Goal: Task Accomplishment & Management: Use online tool/utility

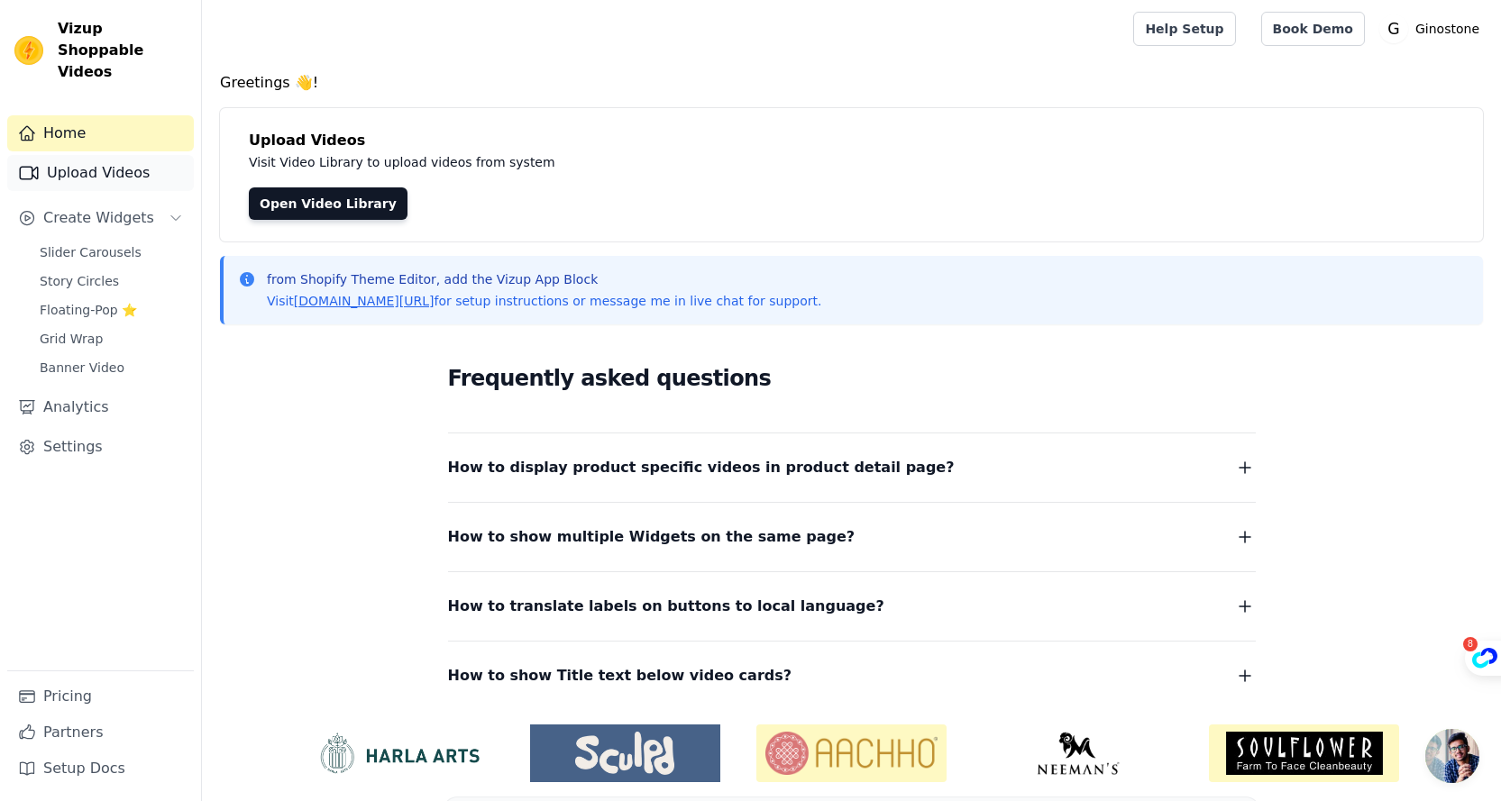
click at [109, 155] on link "Upload Videos" at bounding box center [100, 173] width 187 height 36
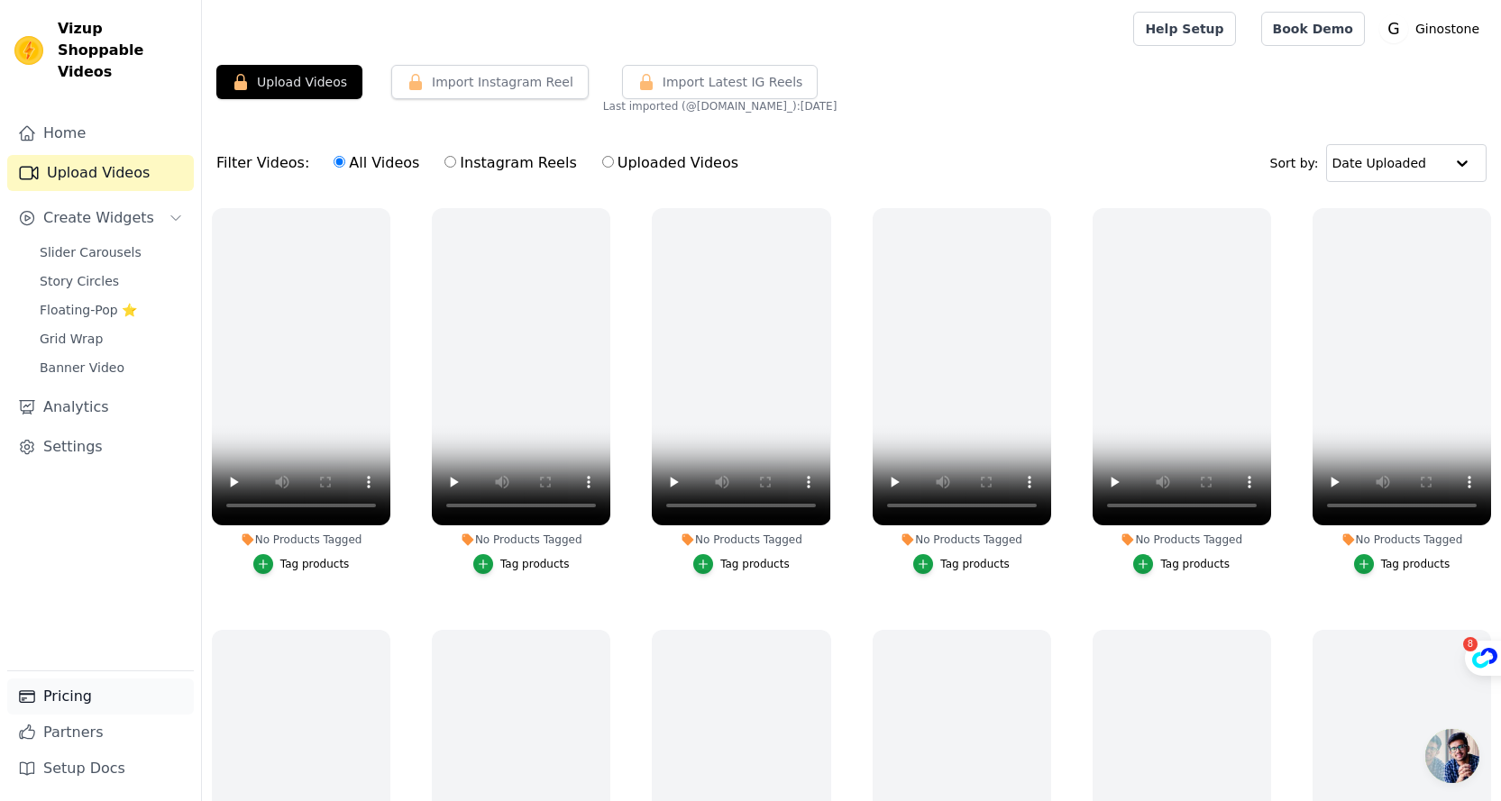
click at [72, 699] on link "Pricing" at bounding box center [100, 697] width 187 height 36
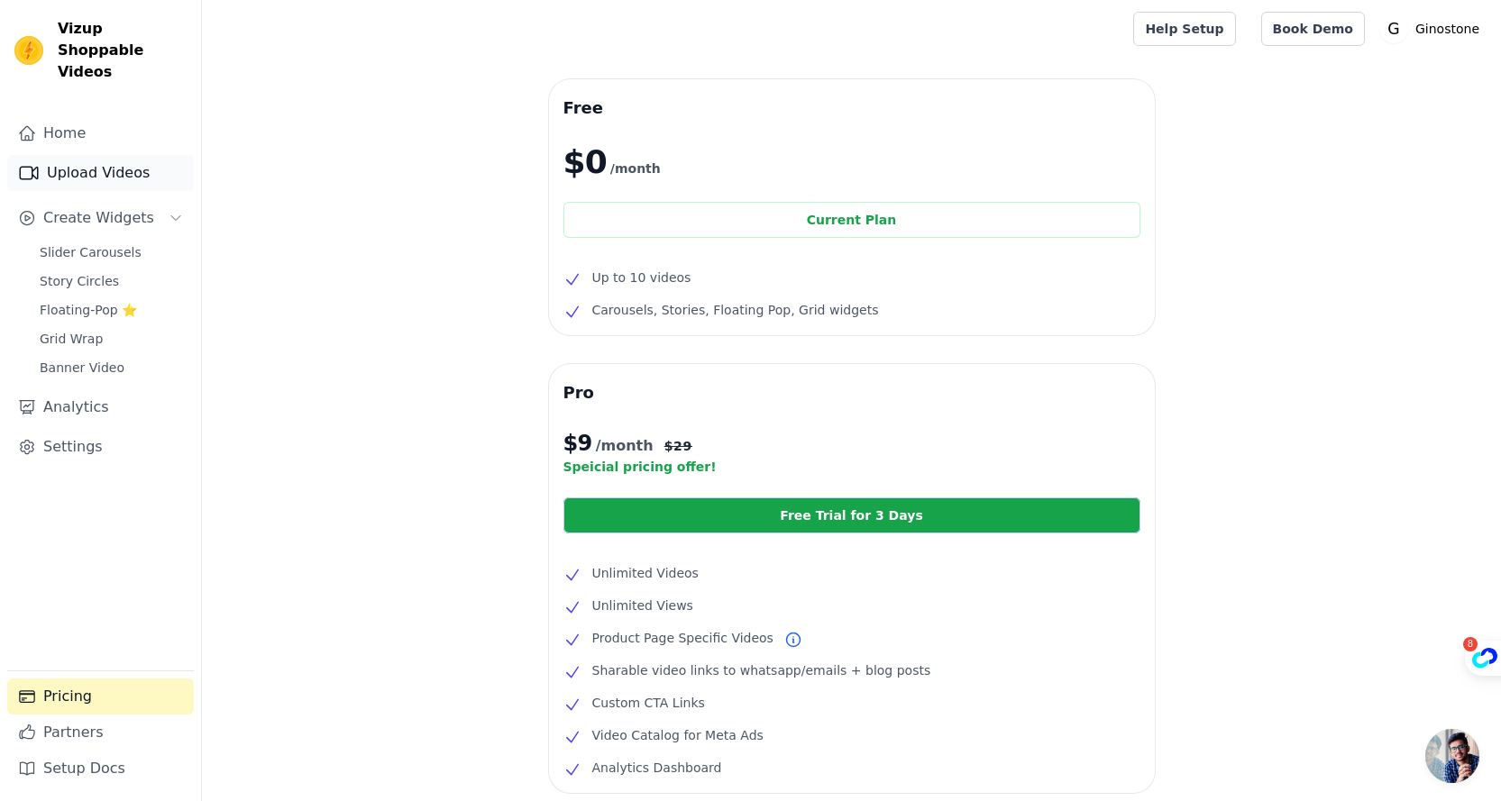
click at [100, 160] on link "Upload Videos" at bounding box center [100, 173] width 187 height 36
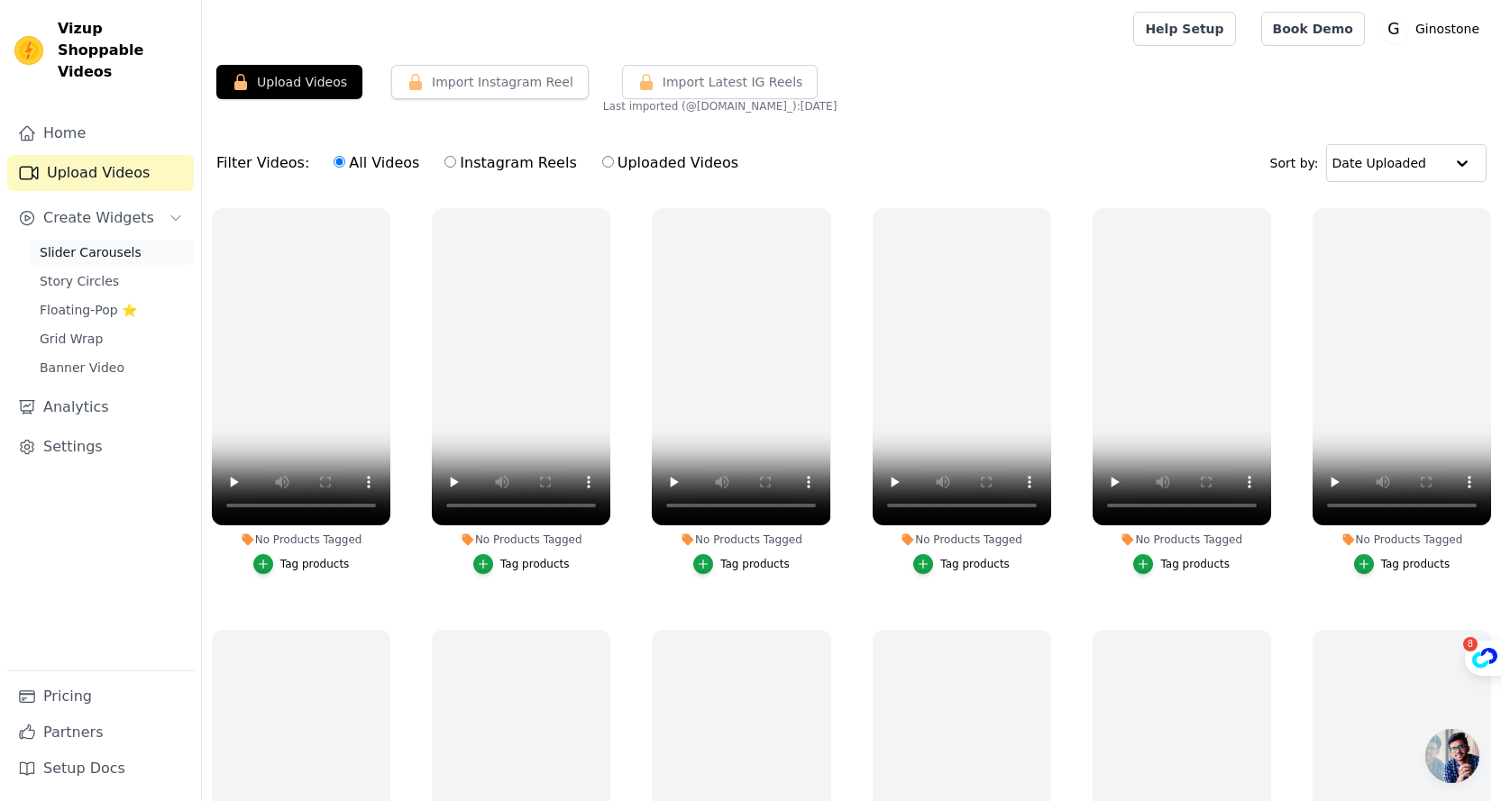
click at [107, 243] on span "Slider Carousels" at bounding box center [91, 252] width 102 height 18
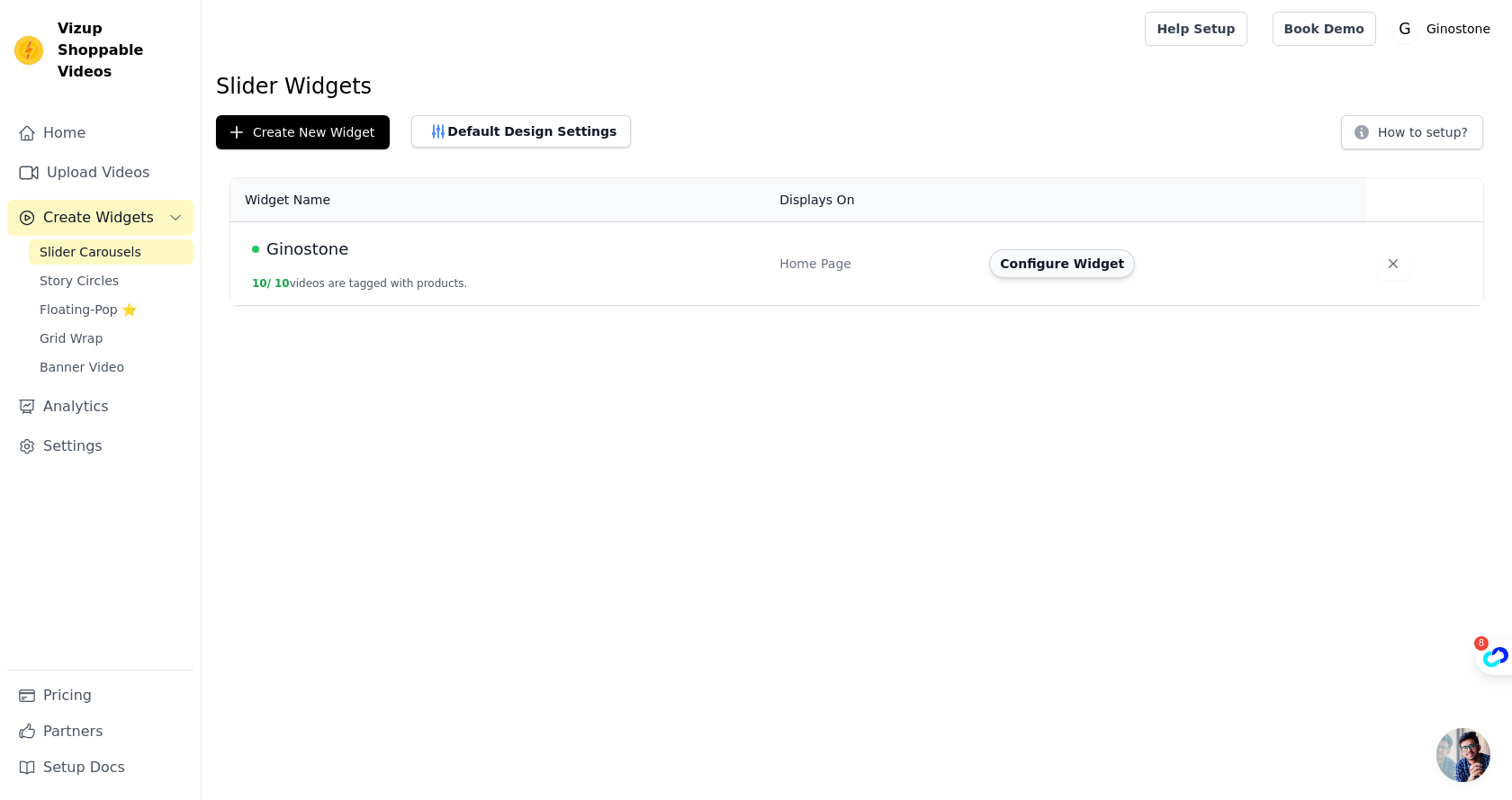
click at [1020, 264] on button "Configure Widget" at bounding box center [1063, 264] width 146 height 29
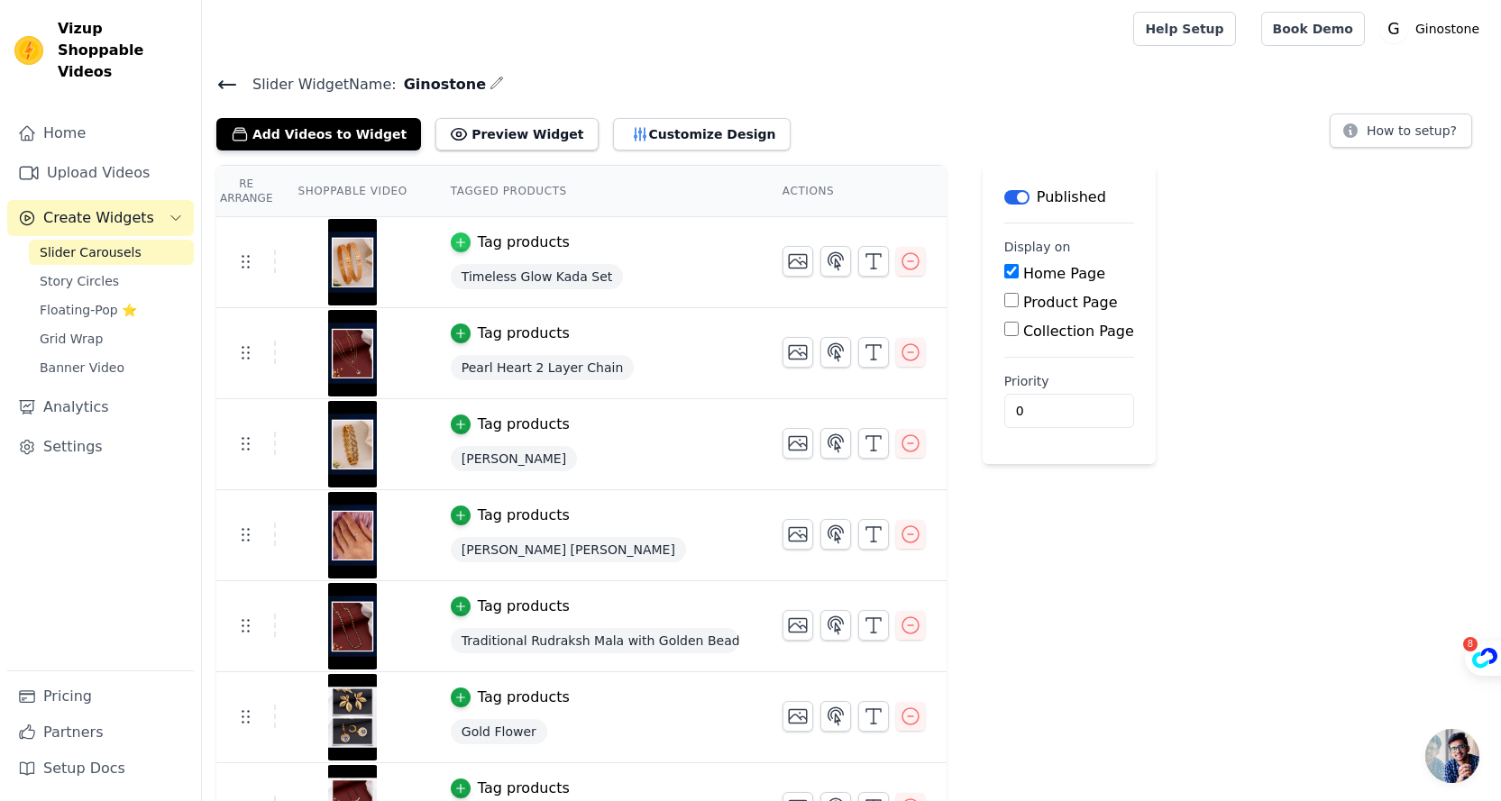
click at [454, 240] on icon "button" at bounding box center [460, 242] width 13 height 13
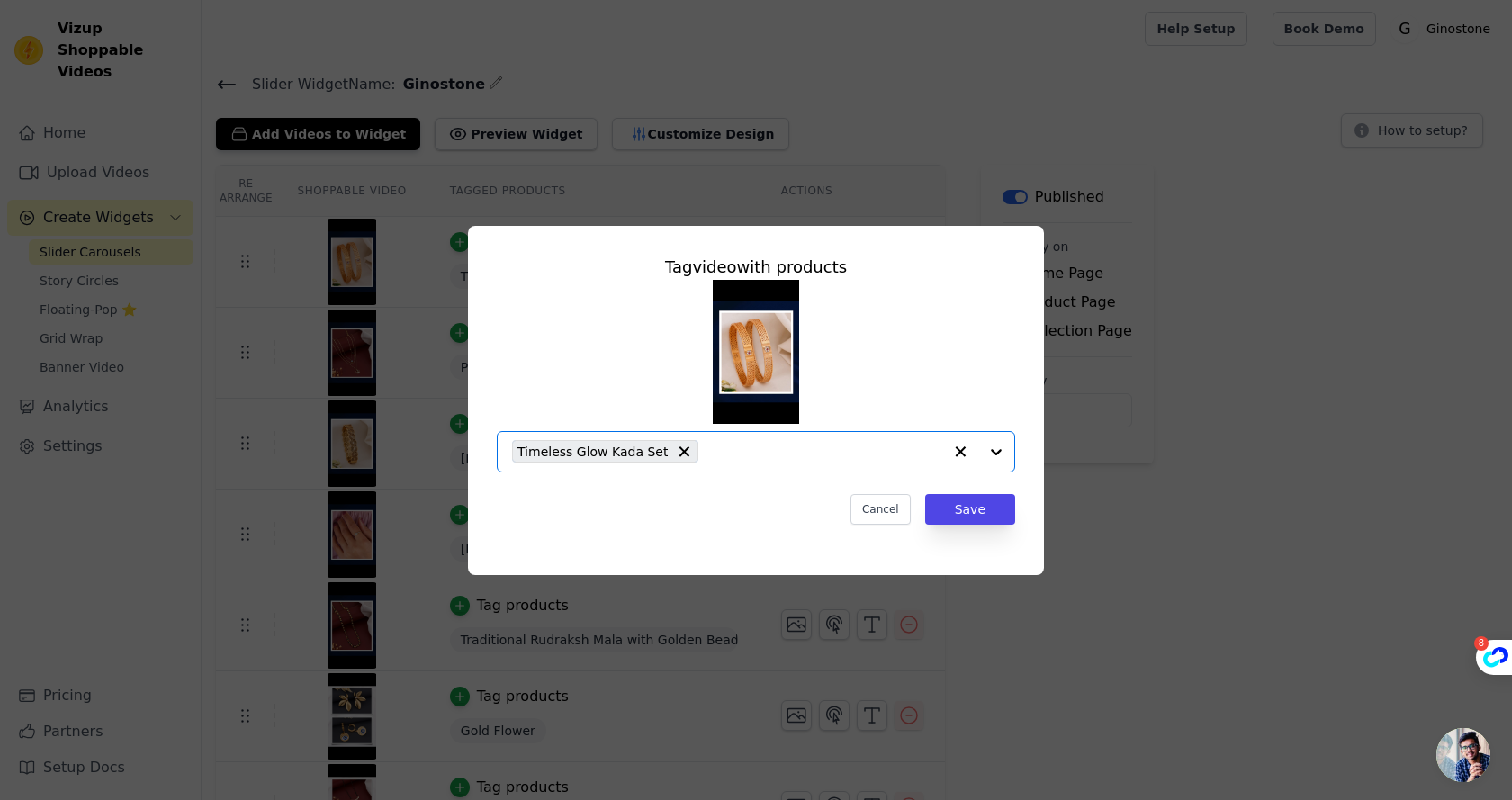
click at [707, 456] on input "text" at bounding box center [824, 452] width 235 height 22
click at [918, 379] on div "Timeless Glow Kada Set" at bounding box center [756, 376] width 518 height 193
click at [873, 507] on button "Cancel" at bounding box center [881, 509] width 60 height 31
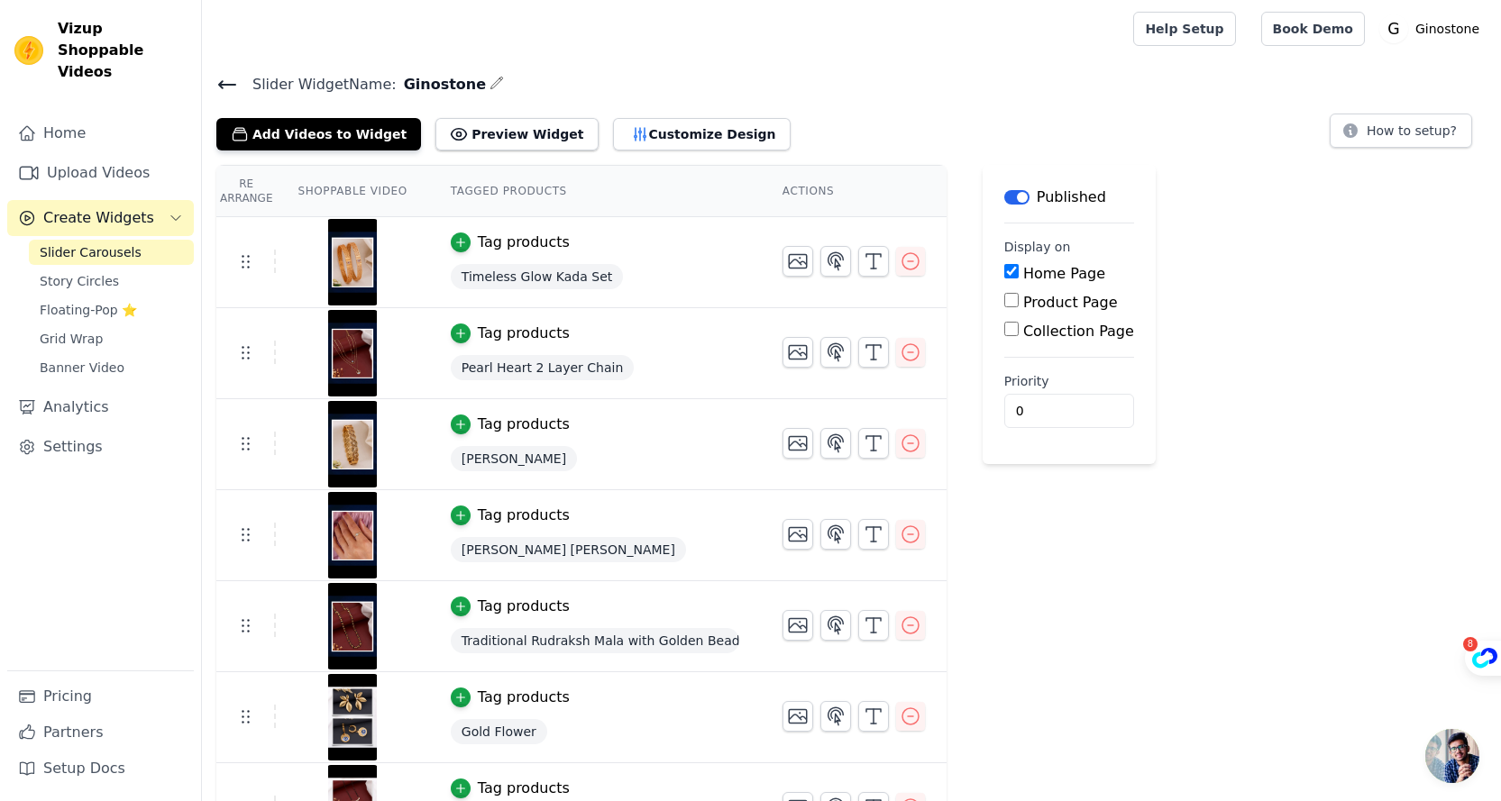
click at [218, 91] on icon at bounding box center [227, 85] width 22 height 22
